Goal: Information Seeking & Learning: Learn about a topic

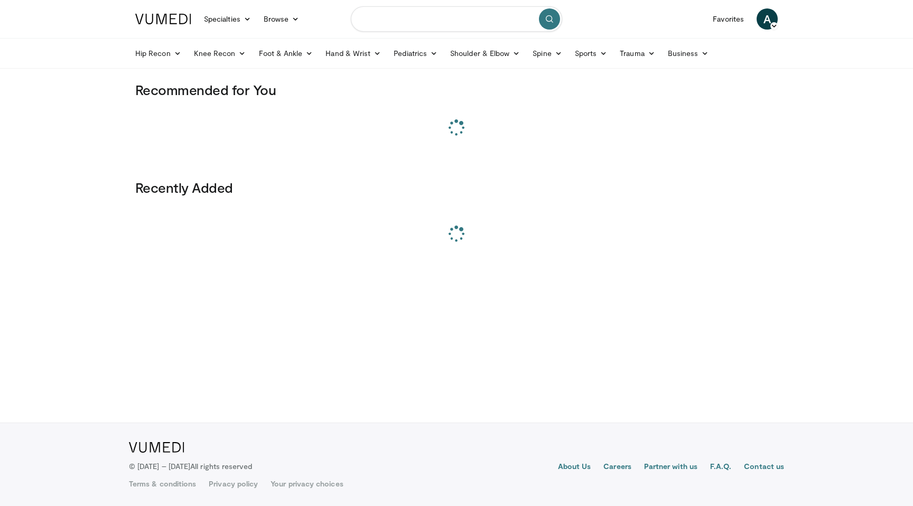
click at [395, 16] on input "Search topics, interventions" at bounding box center [456, 18] width 211 height 25
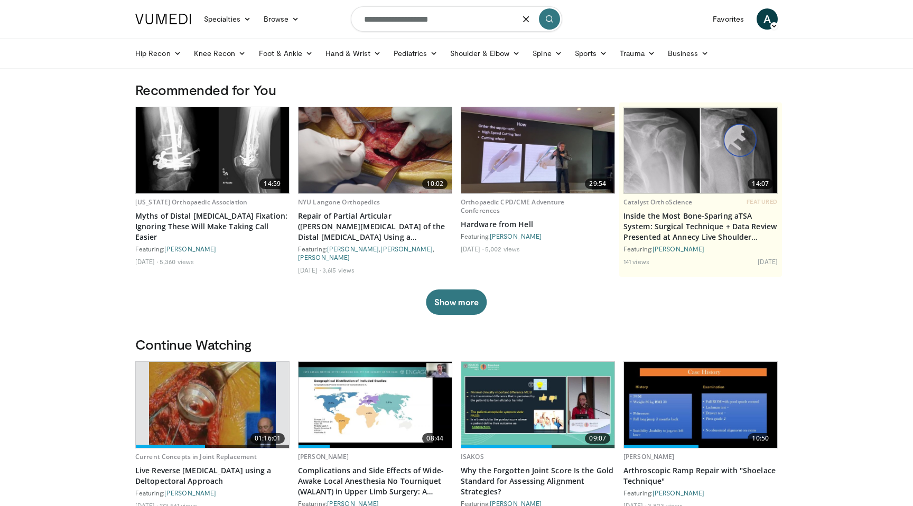
type input "**********"
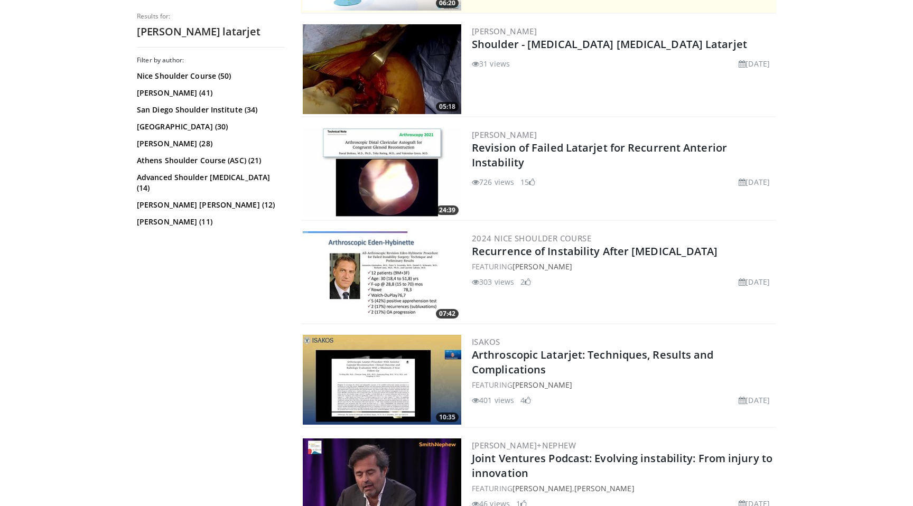
scroll to position [305, 0]
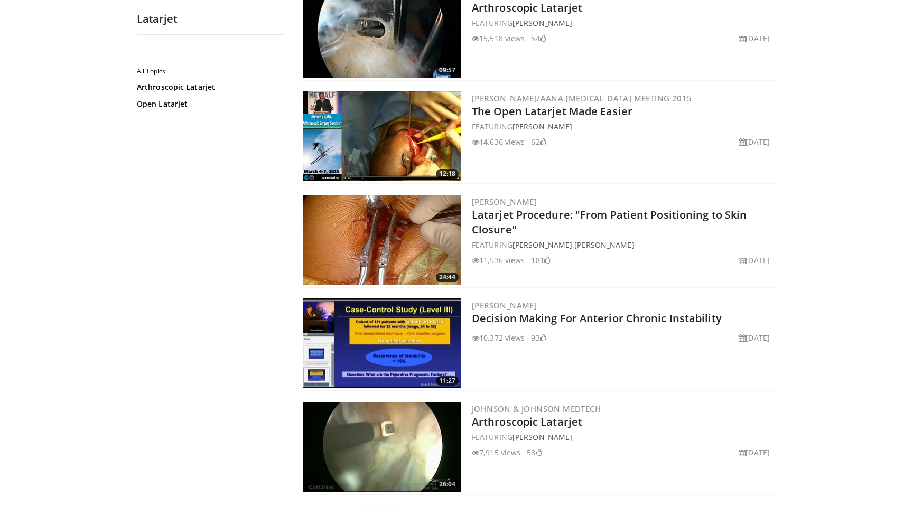
scroll to position [650, 0]
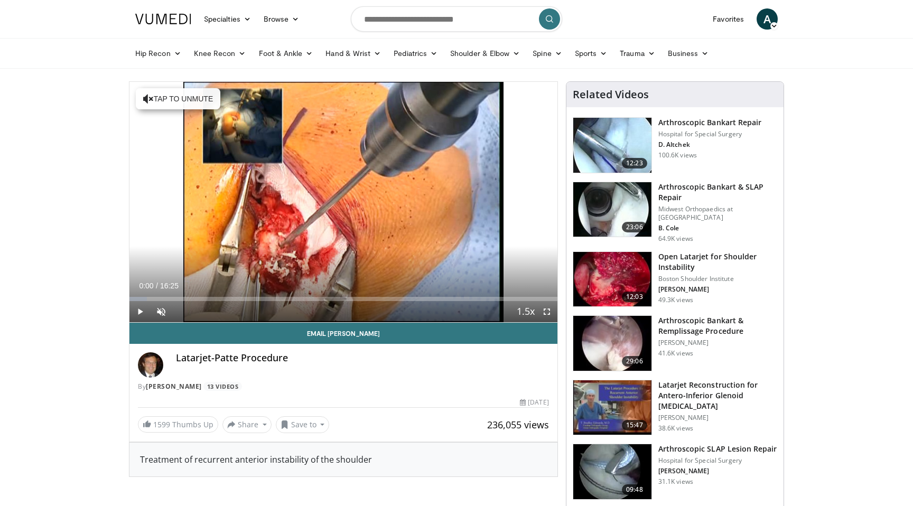
click at [143, 310] on span "Video Player" at bounding box center [139, 311] width 21 height 21
click at [162, 311] on span "Video Player" at bounding box center [161, 311] width 21 height 21
click at [141, 312] on span "Video Player" at bounding box center [139, 311] width 21 height 21
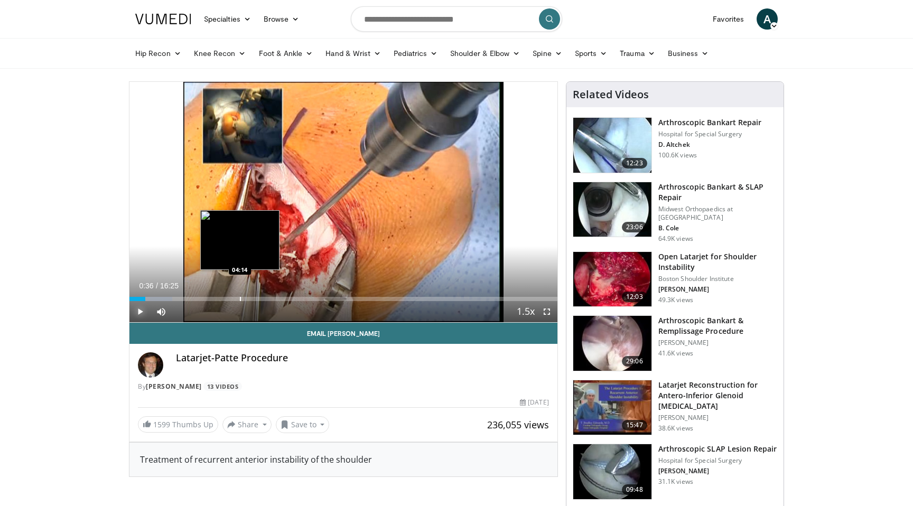
click at [240, 297] on div "Progress Bar" at bounding box center [240, 299] width 1 height 4
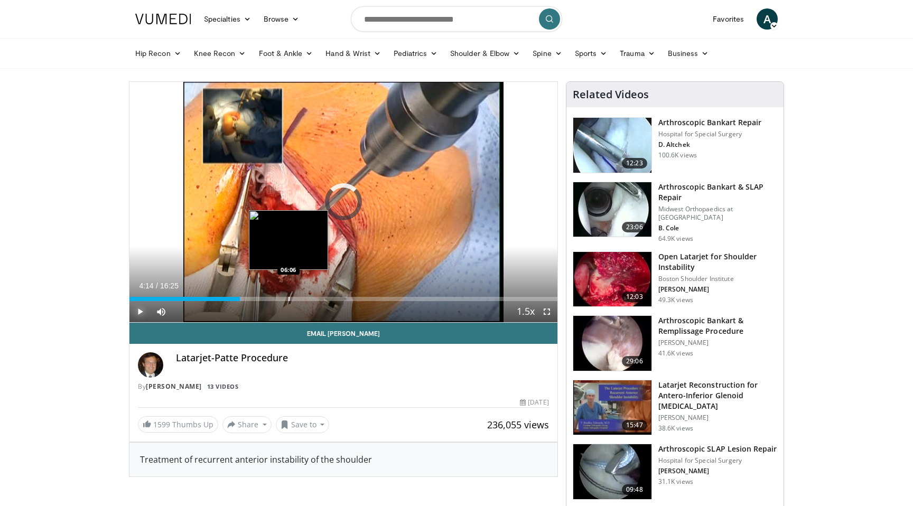
click at [289, 299] on div "Progress Bar" at bounding box center [289, 299] width 1 height 4
click at [299, 297] on div "Progress Bar" at bounding box center [299, 299] width 1 height 4
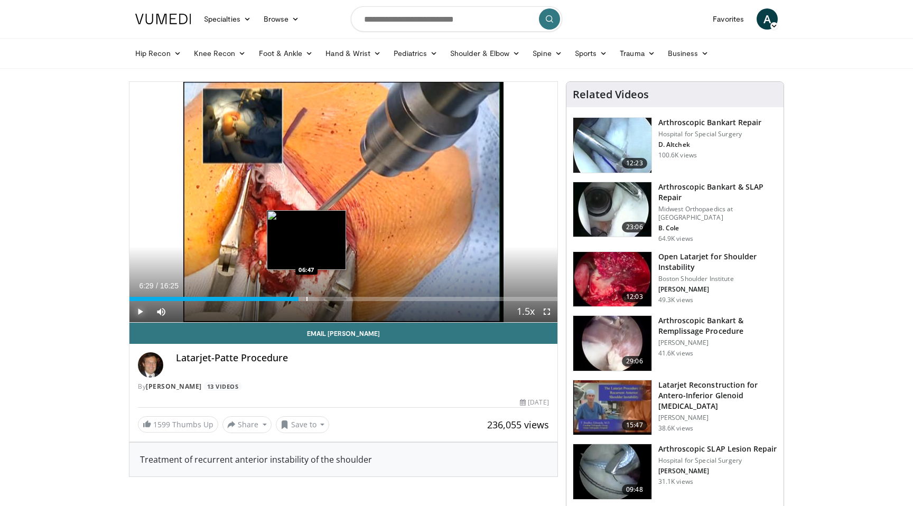
click at [307, 299] on div "Progress Bar" at bounding box center [307, 299] width 1 height 4
click at [285, 296] on div "Loaded : 42.63% 06:47 05:58" at bounding box center [343, 296] width 428 height 10
click at [284, 299] on div "05:58" at bounding box center [207, 299] width 156 height 4
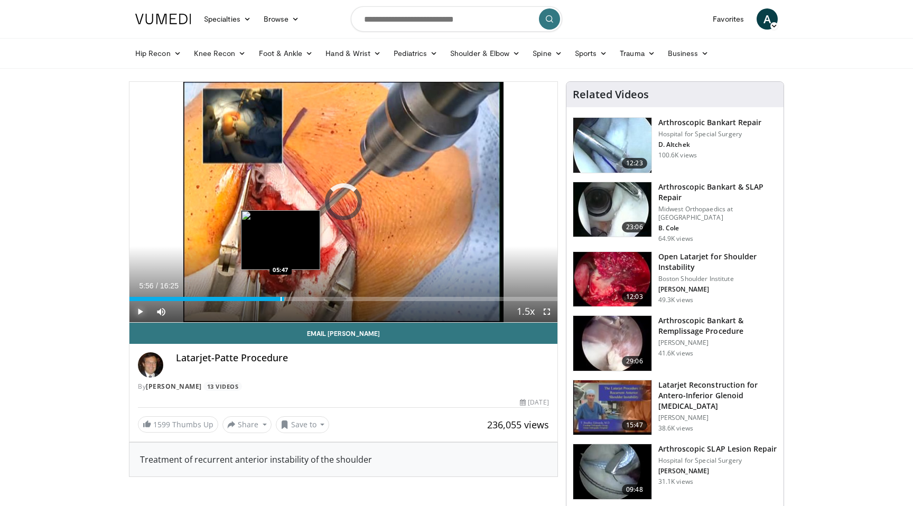
click at [281, 298] on div "Progress Bar" at bounding box center [281, 299] width 1 height 4
